Goal: Task Accomplishment & Management: Manage account settings

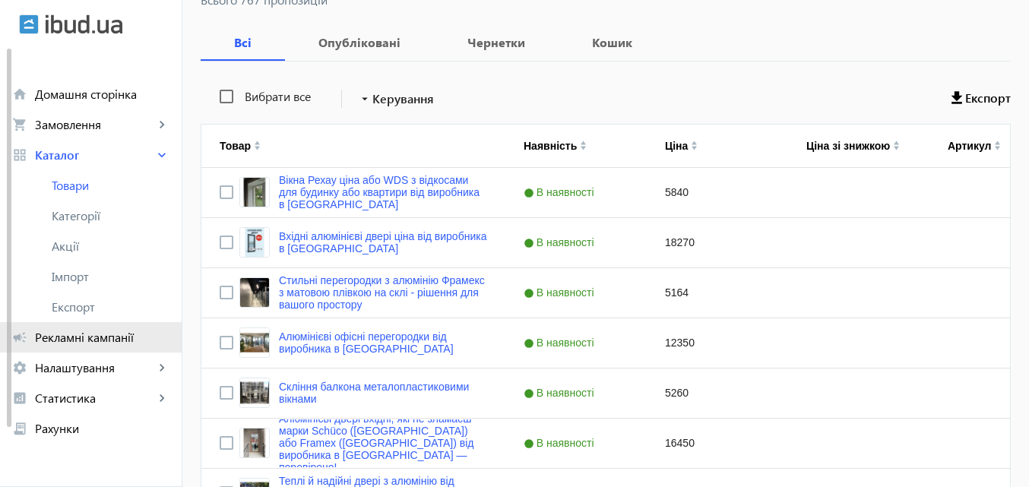
click at [111, 340] on span "Рекламні кампанії" at bounding box center [102, 337] width 134 height 15
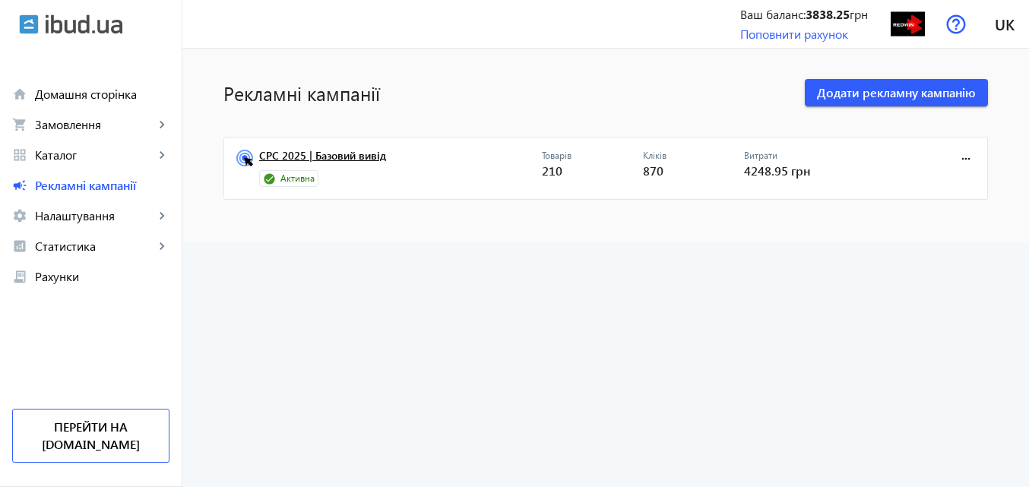
click at [357, 154] on link "CPC 2025 | Базовий вивід" at bounding box center [400, 160] width 283 height 21
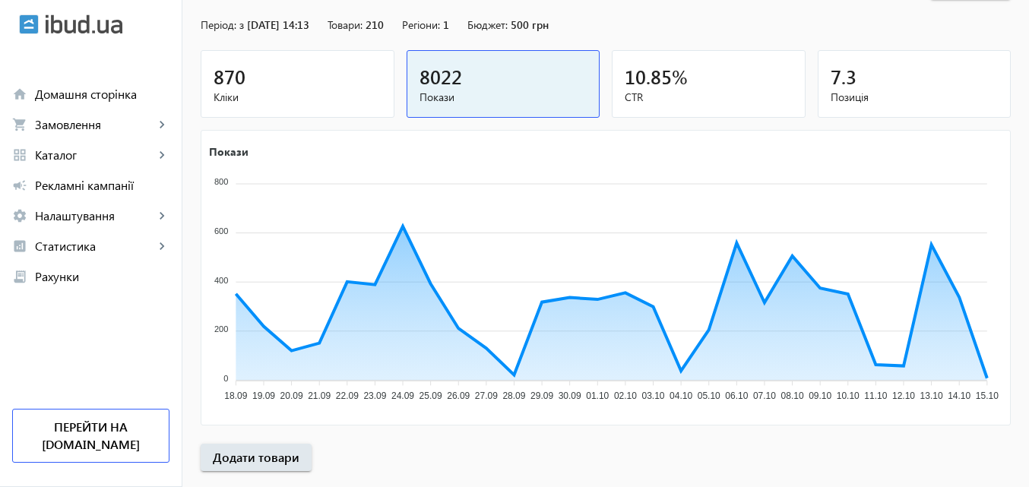
scroll to position [304, 0]
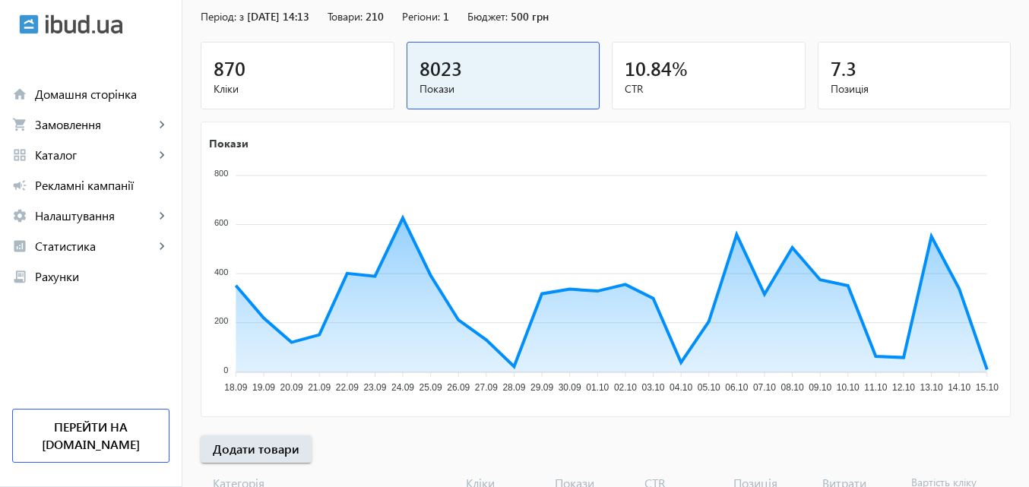
scroll to position [152, 0]
